Goal: Task Accomplishment & Management: Use online tool/utility

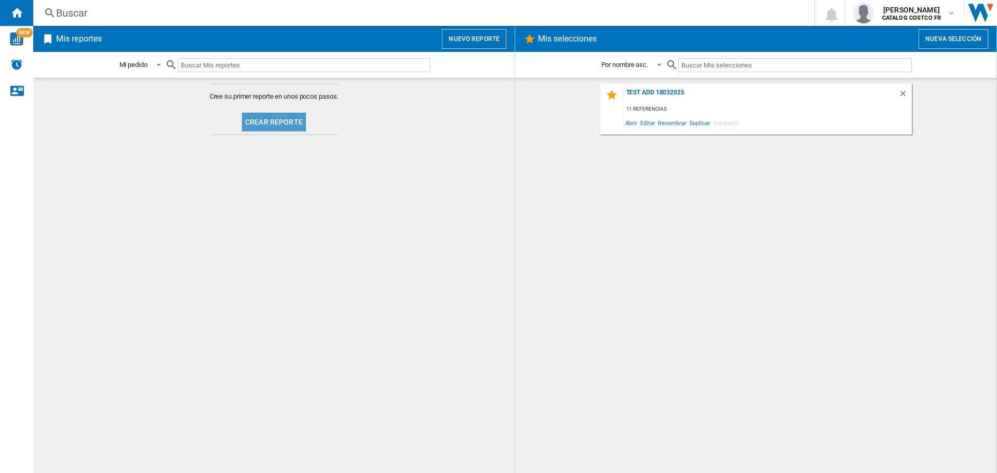
click at [264, 118] on button "Crear reporte" at bounding box center [274, 122] width 64 height 19
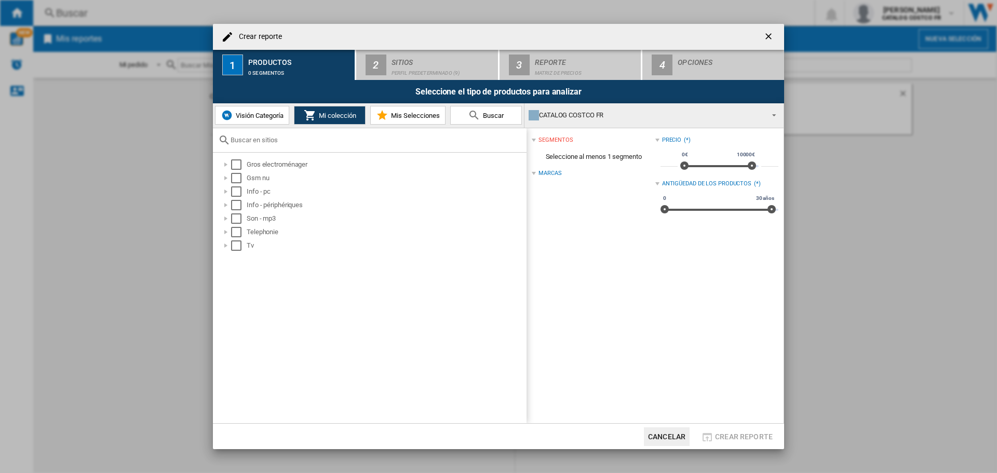
click at [262, 110] on button "Visión Categoría" at bounding box center [252, 115] width 74 height 19
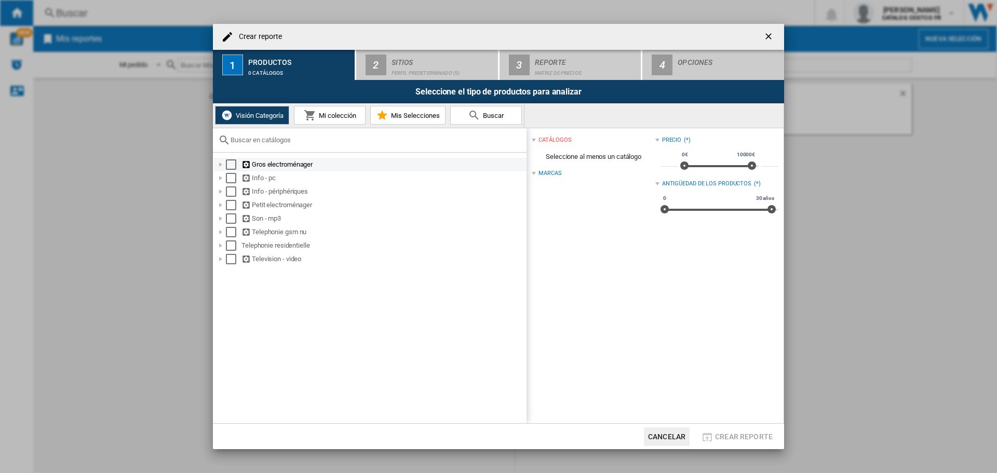
click at [256, 163] on div "Gros electroménager" at bounding box center [382, 164] width 283 height 10
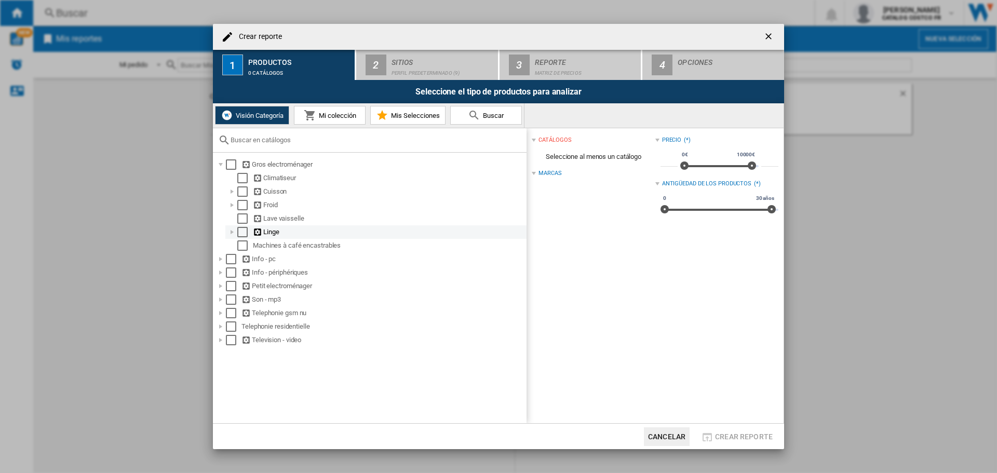
click at [271, 235] on div "Linge" at bounding box center [389, 232] width 272 height 10
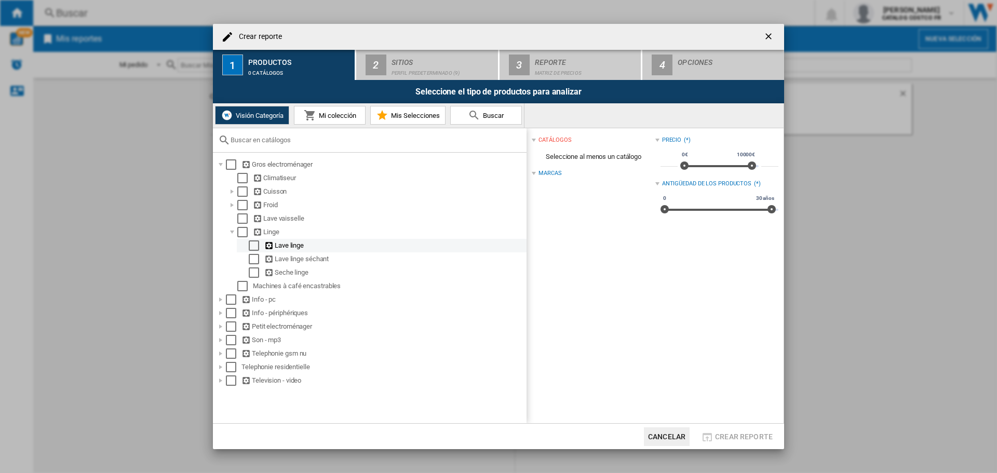
click at [258, 243] on div "Select" at bounding box center [254, 245] width 10 height 10
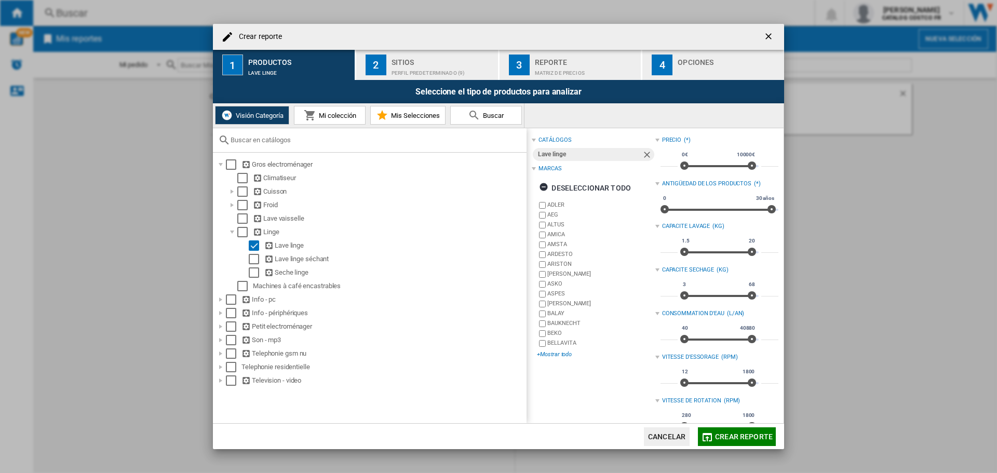
click at [543, 355] on div "+Mostrar todo" at bounding box center [596, 354] width 118 height 8
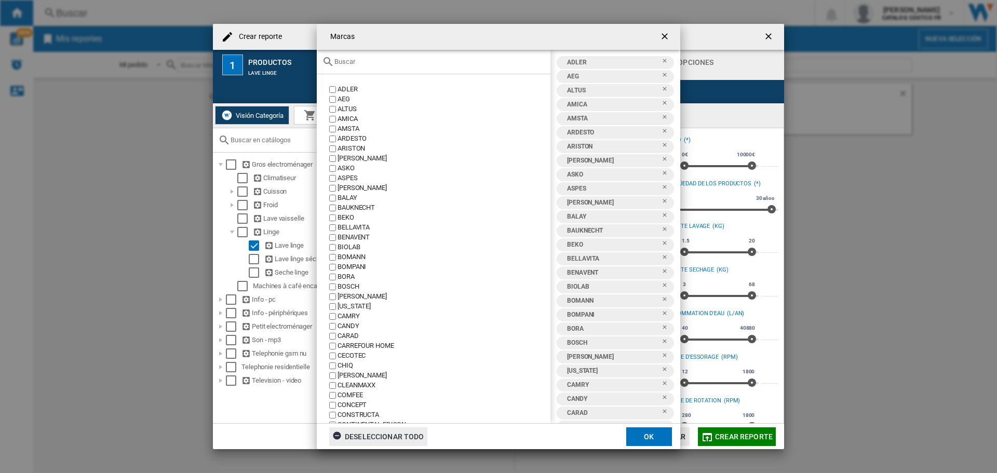
click at [365, 427] on div "Deseleccionar todo" at bounding box center [378, 436] width 92 height 19
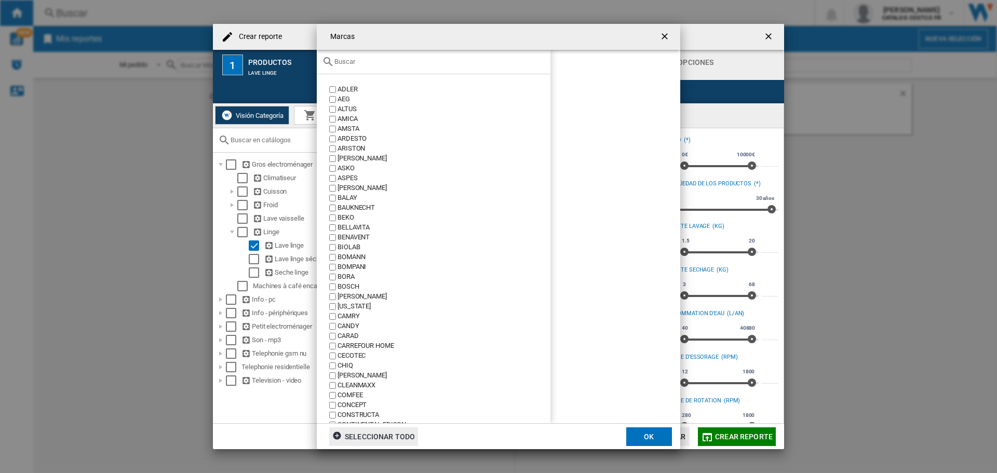
click at [343, 195] on div "BALAY" at bounding box center [443, 198] width 213 height 10
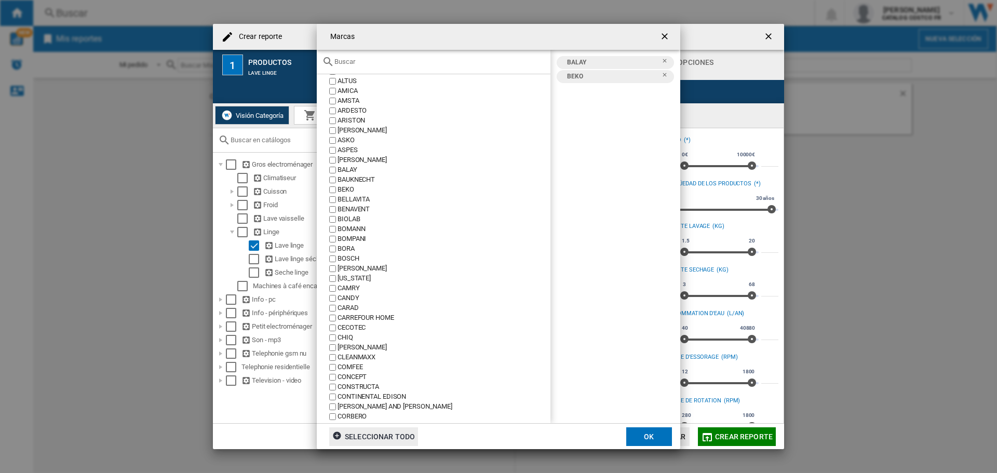
scroll to position [52, 0]
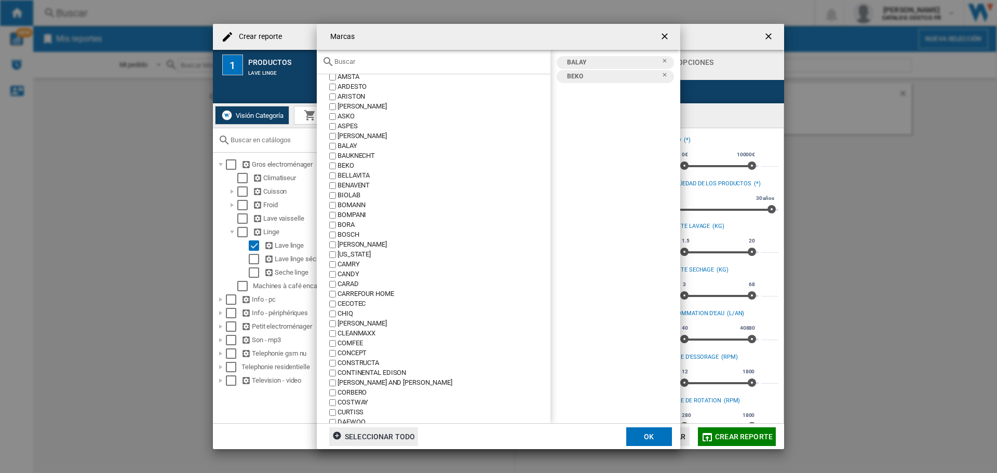
click at [343, 274] on div "CANDY" at bounding box center [443, 274] width 213 height 10
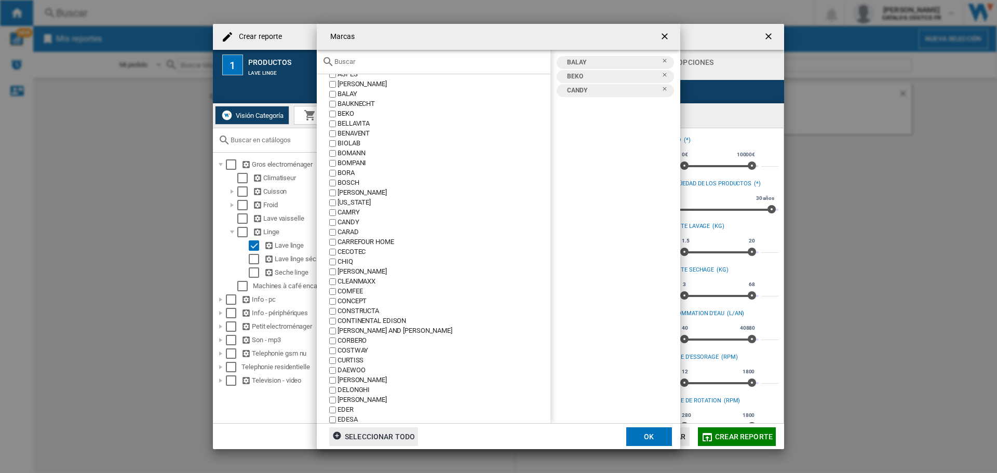
click at [353, 252] on div "CECOTEC" at bounding box center [443, 252] width 213 height 10
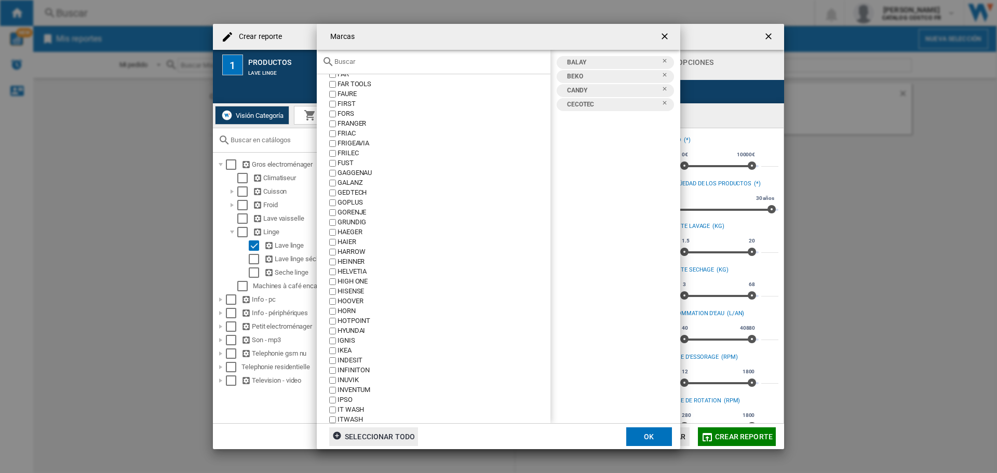
scroll to position [519, 0]
click at [336, 242] on label "HAIER" at bounding box center [438, 241] width 223 height 10
click at [643, 432] on button "OK" at bounding box center [649, 436] width 46 height 19
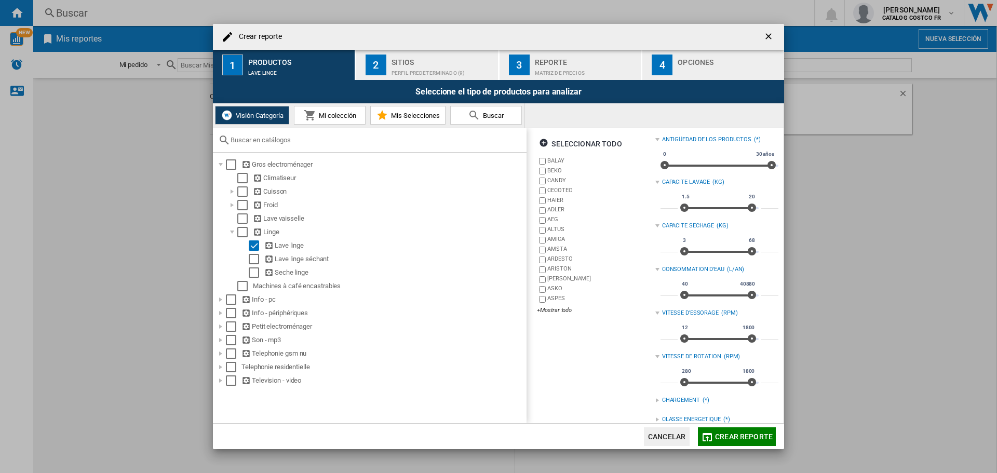
scroll to position [0, 0]
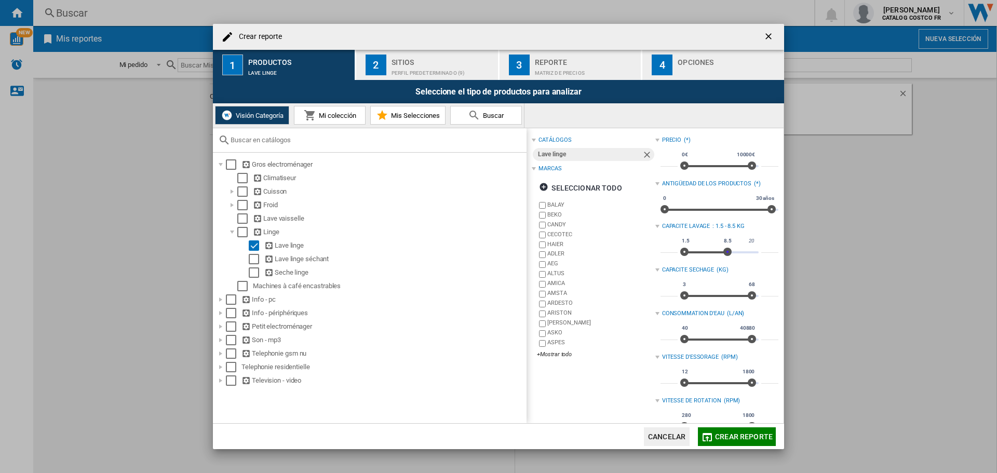
type input "*"
drag, startPoint x: 746, startPoint y: 251, endPoint x: 727, endPoint y: 251, distance: 19.2
click at [727, 251] on span at bounding box center [729, 252] width 8 height 8
click at [723, 436] on span "Crear reporte" at bounding box center [744, 436] width 58 height 8
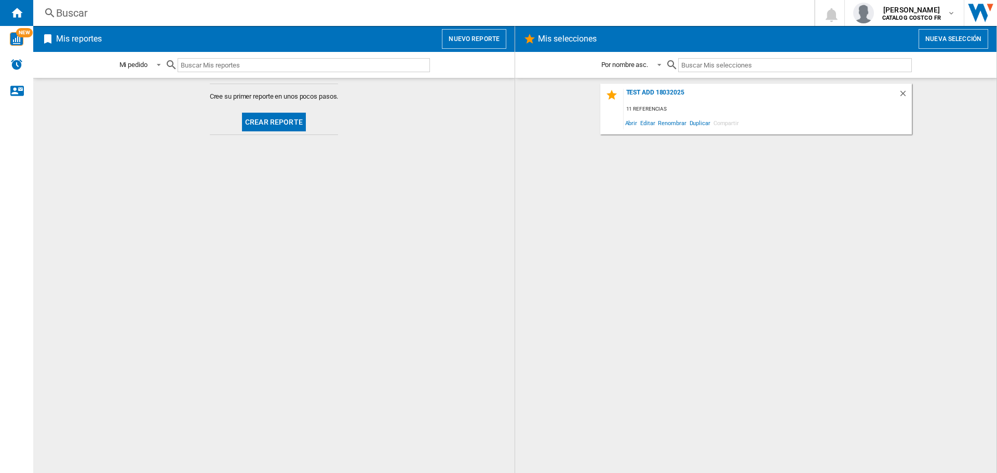
click at [288, 116] on button "Crear reporte" at bounding box center [274, 122] width 64 height 19
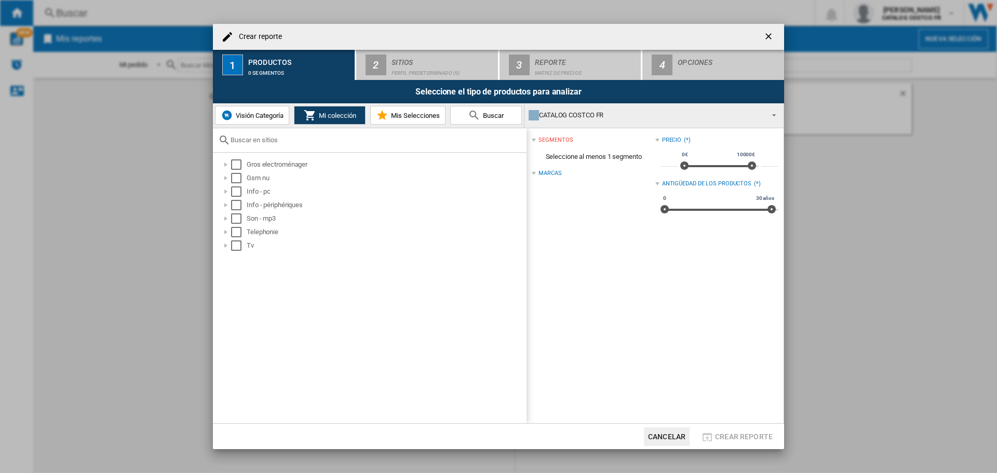
click at [240, 108] on button "Visión Categoría" at bounding box center [252, 115] width 74 height 19
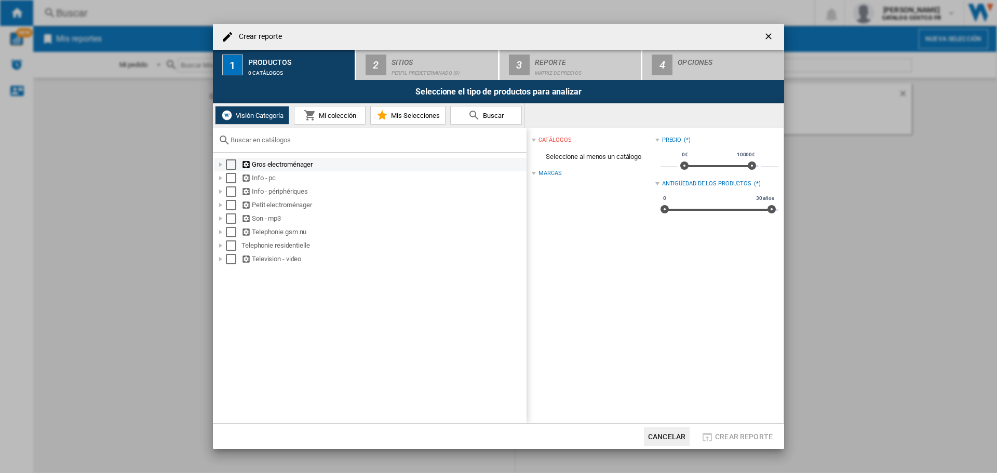
click at [270, 160] on div "Gros electroménager" at bounding box center [382, 164] width 283 height 10
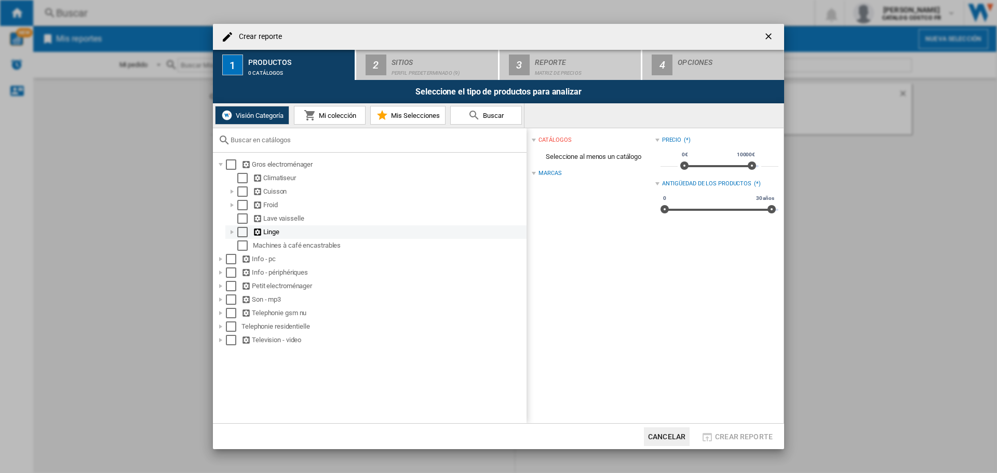
click at [243, 230] on div "Select" at bounding box center [242, 232] width 10 height 10
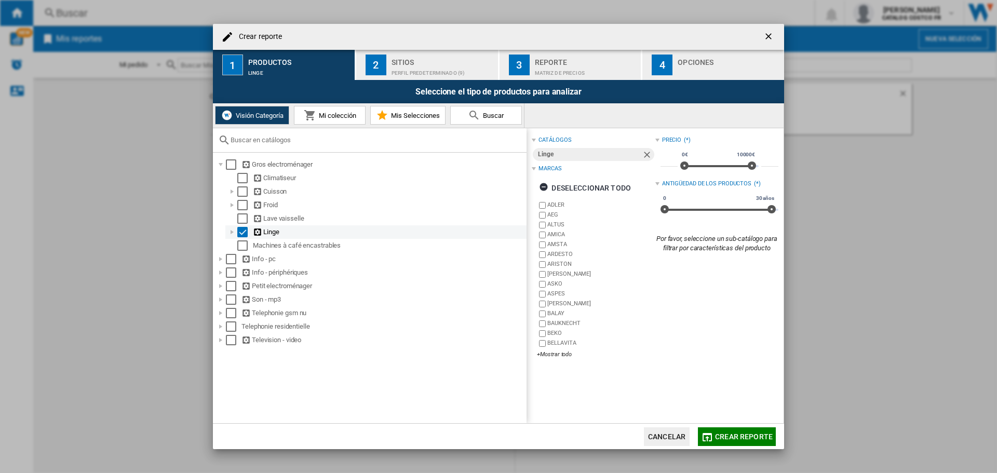
click at [240, 234] on div "Select" at bounding box center [242, 232] width 10 height 10
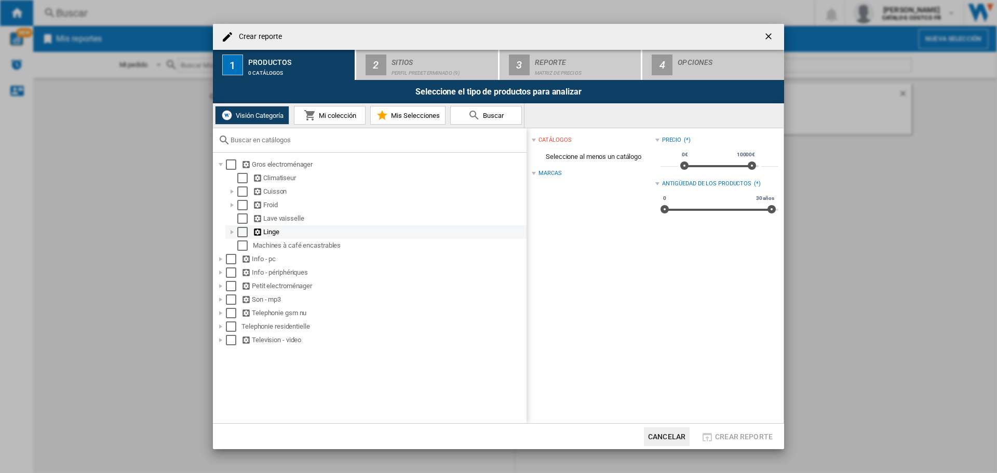
click at [260, 231] on ng-md-icon "Crear reporte ..." at bounding box center [258, 232] width 10 height 10
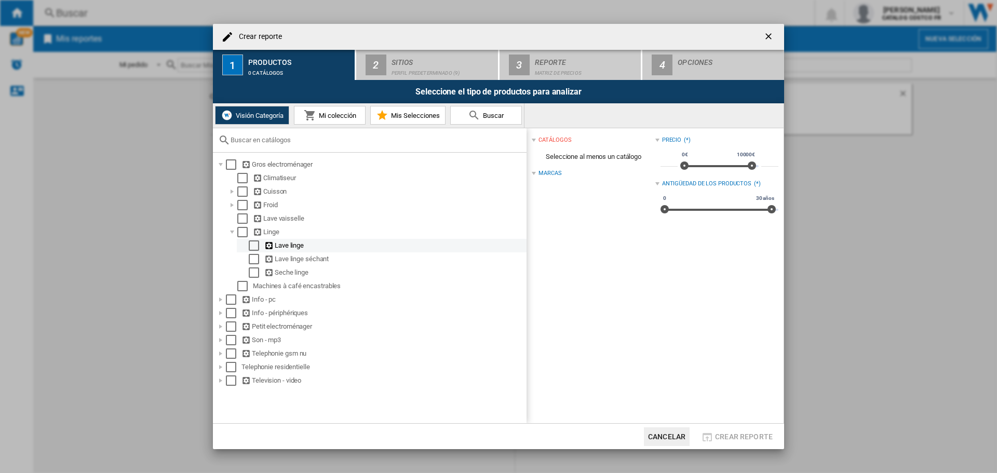
click at [276, 244] on div "Lave linge" at bounding box center [394, 245] width 261 height 10
click at [260, 246] on md-checkbox "Select" at bounding box center [257, 245] width 16 height 10
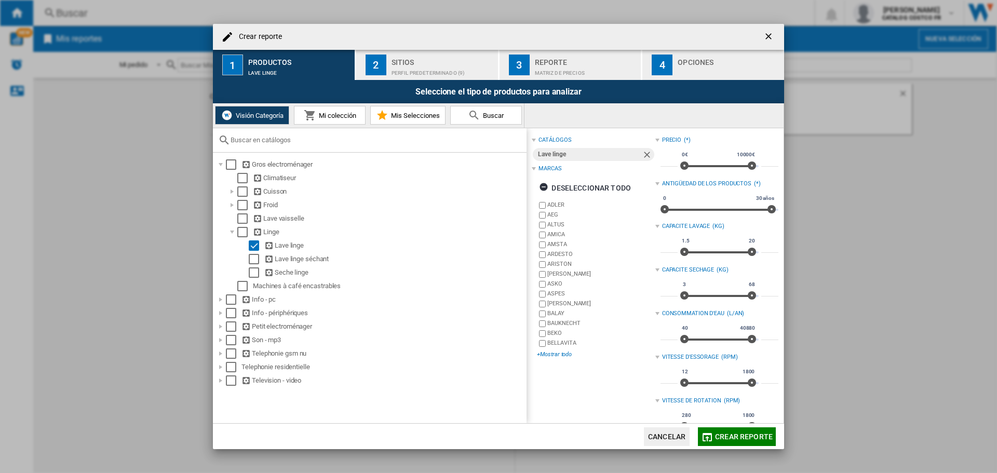
click at [567, 356] on div "+Mostrar todo" at bounding box center [596, 354] width 118 height 8
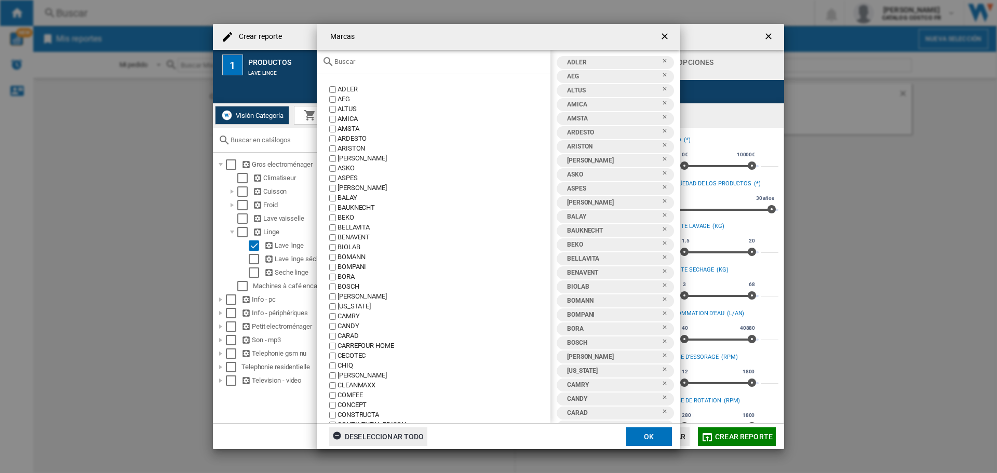
click at [362, 434] on div "Deseleccionar todo" at bounding box center [378, 436] width 92 height 19
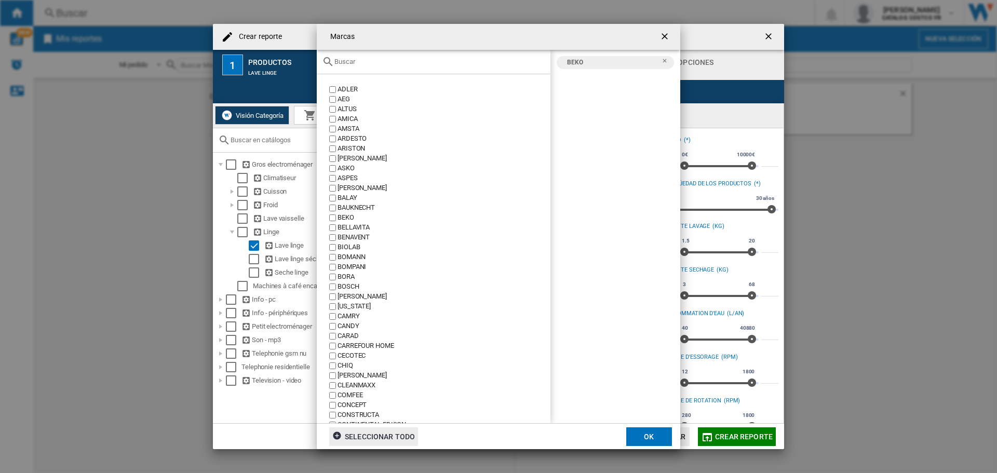
click at [334, 194] on label "BALAY" at bounding box center [438, 198] width 223 height 10
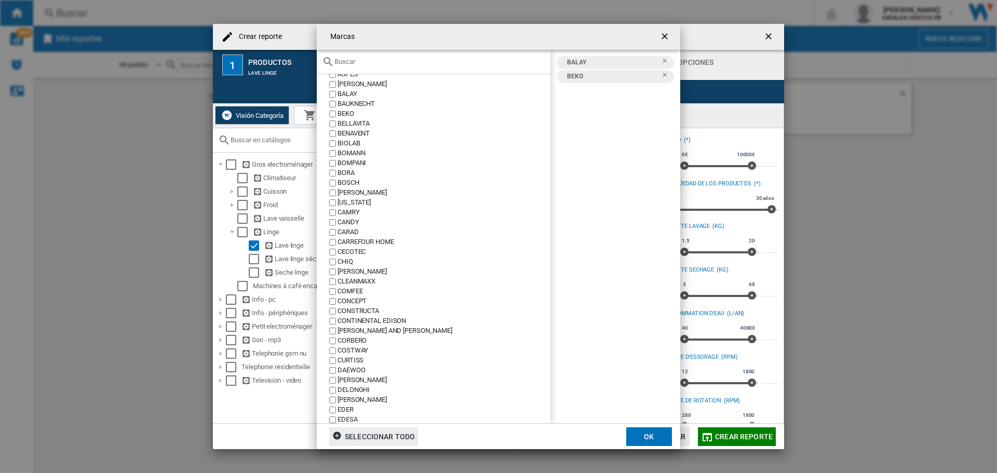
click at [342, 224] on div "CANDY" at bounding box center [443, 222] width 213 height 10
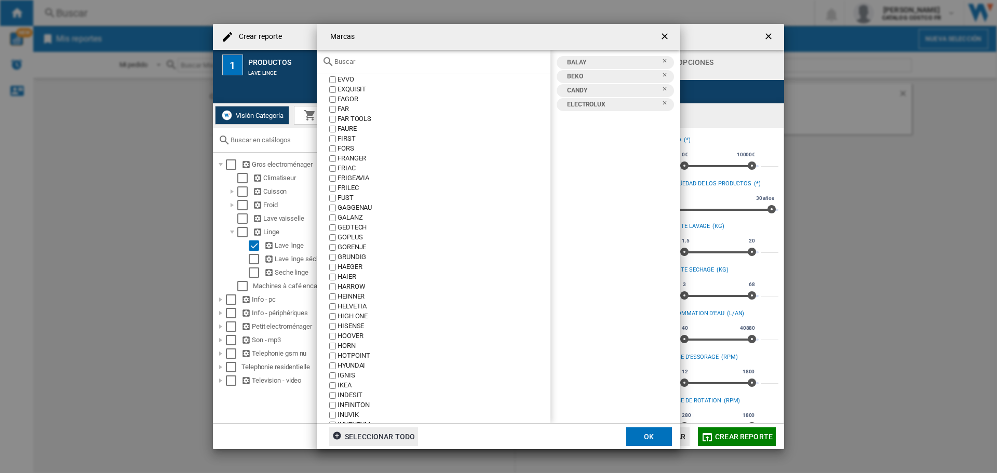
scroll to position [519, 0]
click at [336, 239] on label "HAIER" at bounding box center [438, 241] width 223 height 10
click at [342, 248] on div "HOOVER" at bounding box center [443, 248] width 213 height 10
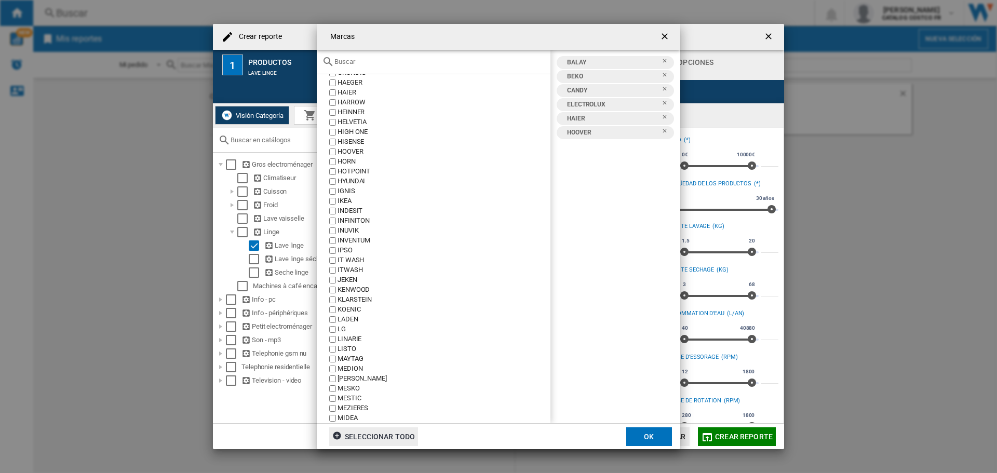
scroll to position [675, 0]
click at [640, 431] on button "OK" at bounding box center [649, 436] width 46 height 19
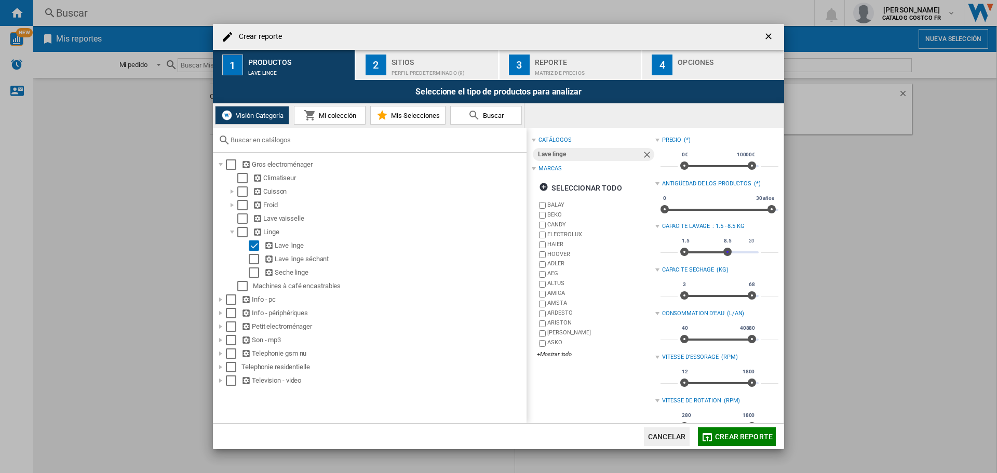
type input "*"
drag, startPoint x: 748, startPoint y: 251, endPoint x: 725, endPoint y: 250, distance: 23.4
click at [725, 250] on span "Crear reporte ..." at bounding box center [729, 252] width 8 height 8
type input "****"
drag, startPoint x: 750, startPoint y: 381, endPoint x: 738, endPoint y: 381, distance: 11.9
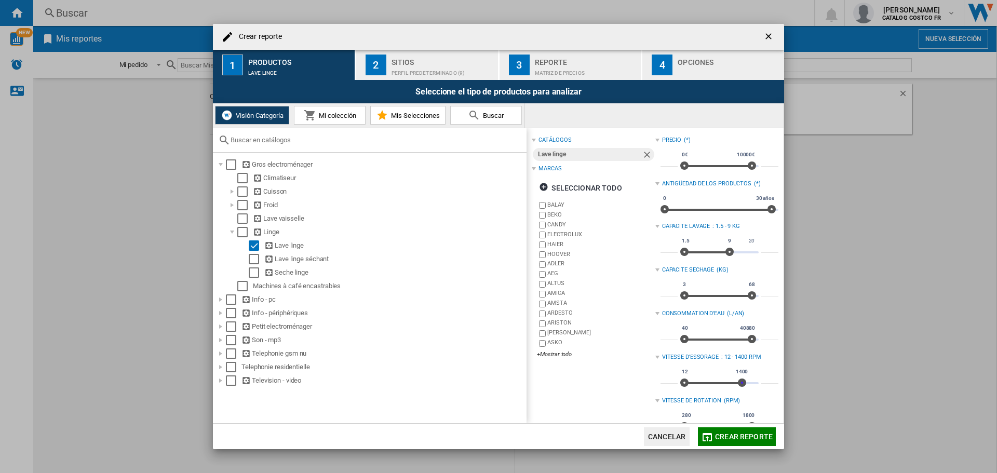
click at [738, 381] on span "Crear reporte ..." at bounding box center [742, 382] width 8 height 8
type input "****"
drag, startPoint x: 679, startPoint y: 378, endPoint x: 738, endPoint y: 379, distance: 58.7
click at [738, 379] on span "Crear reporte ..." at bounding box center [742, 382] width 8 height 8
click at [730, 432] on span "Crear reporte" at bounding box center [744, 436] width 58 height 8
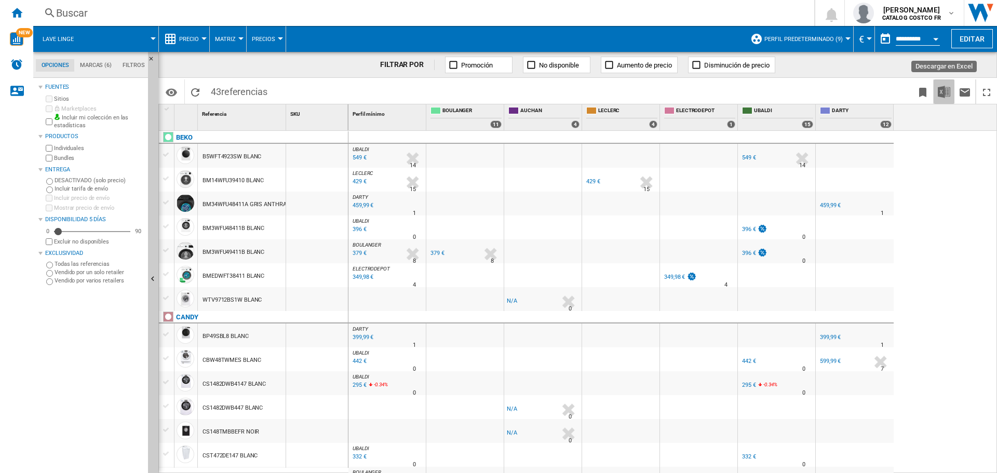
click at [941, 93] on img "Descargar en Excel" at bounding box center [943, 92] width 12 height 12
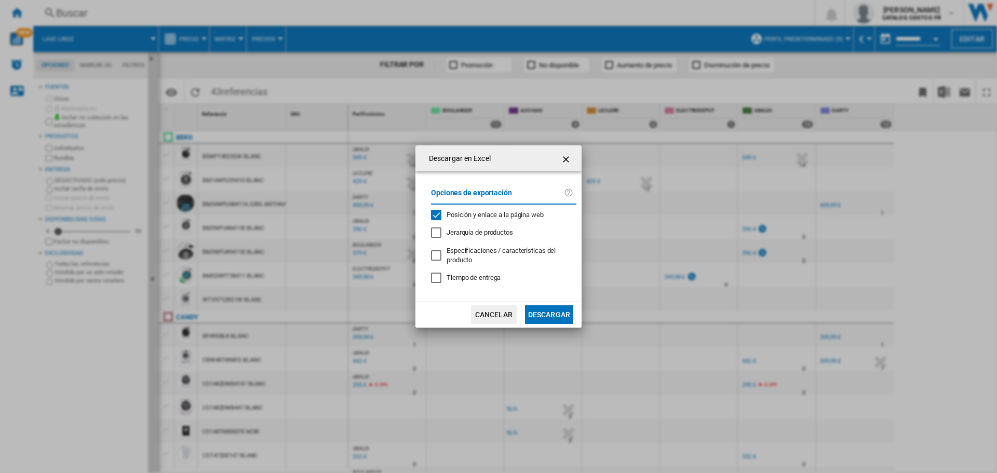
click at [541, 310] on button "Descargar" at bounding box center [549, 314] width 48 height 19
